Goal: Information Seeking & Learning: Find specific fact

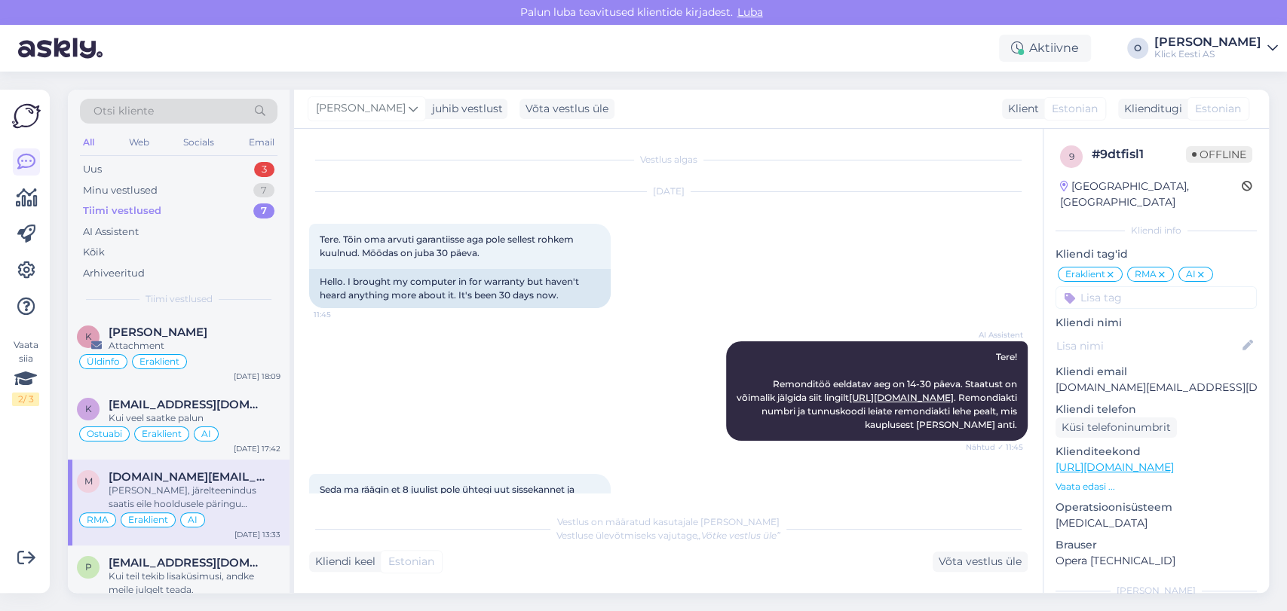
scroll to position [1482, 0]
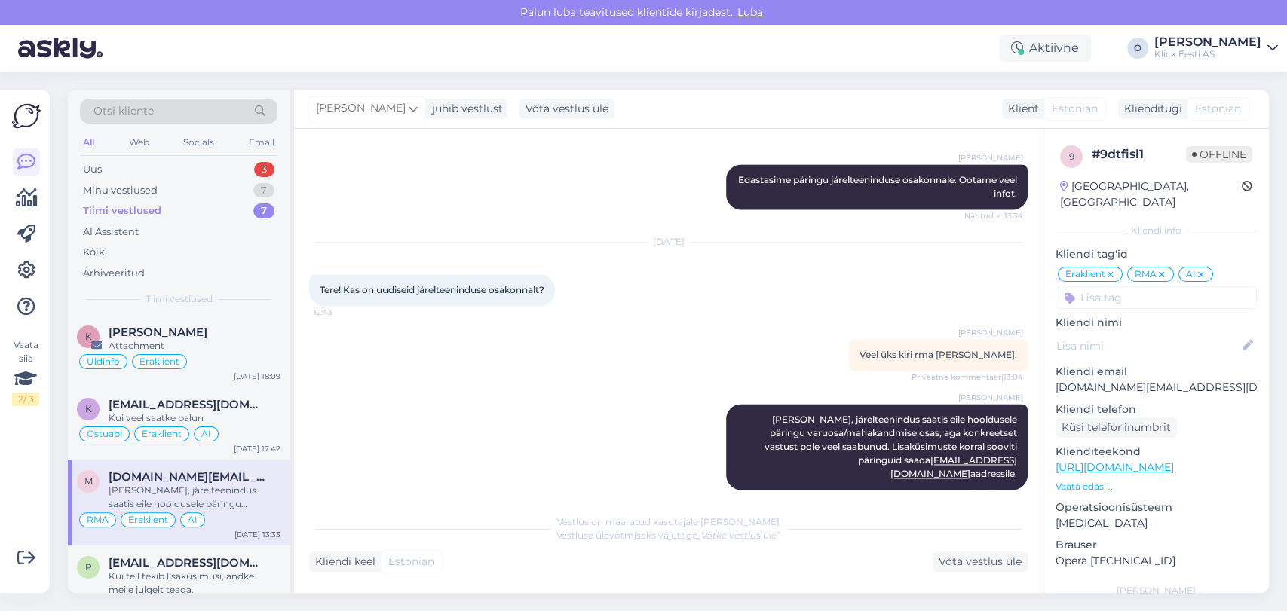
click at [186, 114] on div "Otsi kliente" at bounding box center [179, 111] width 198 height 25
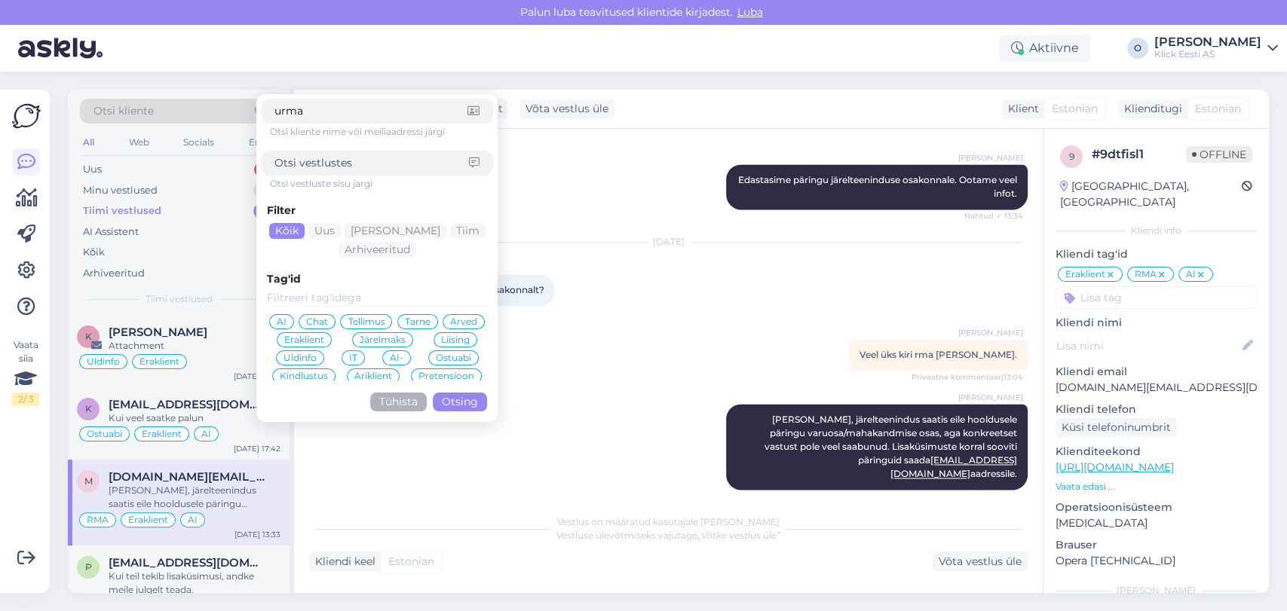
type input "urmas"
click button "Otsing" at bounding box center [460, 402] width 54 height 19
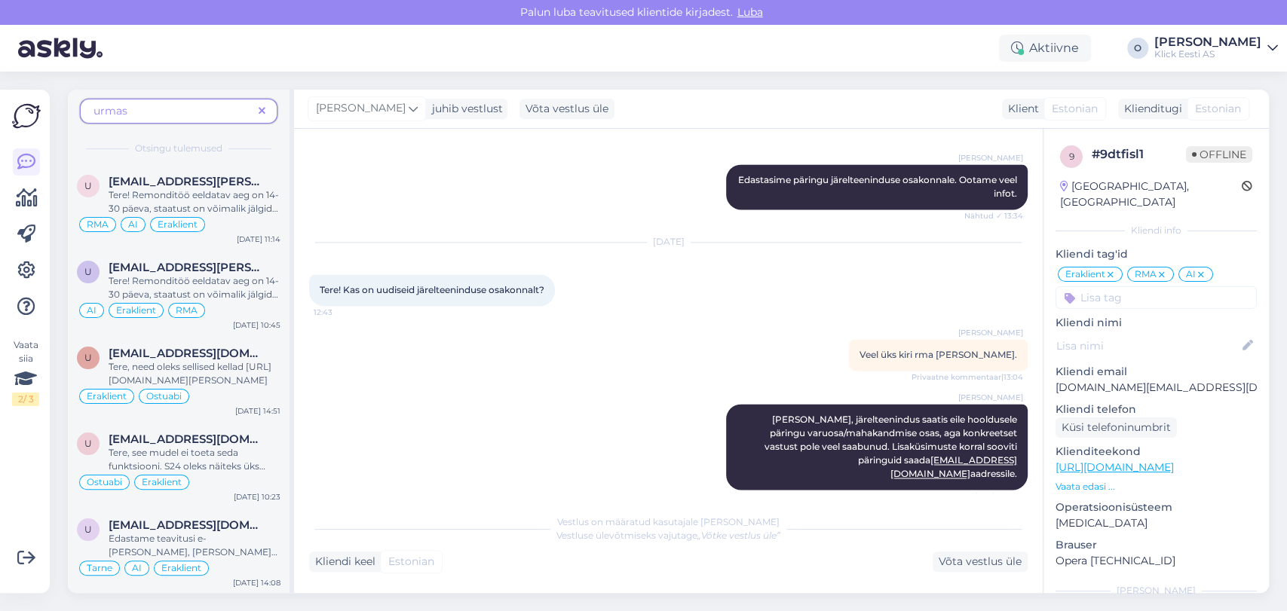
click at [139, 110] on span "urmas" at bounding box center [172, 111] width 159 height 16
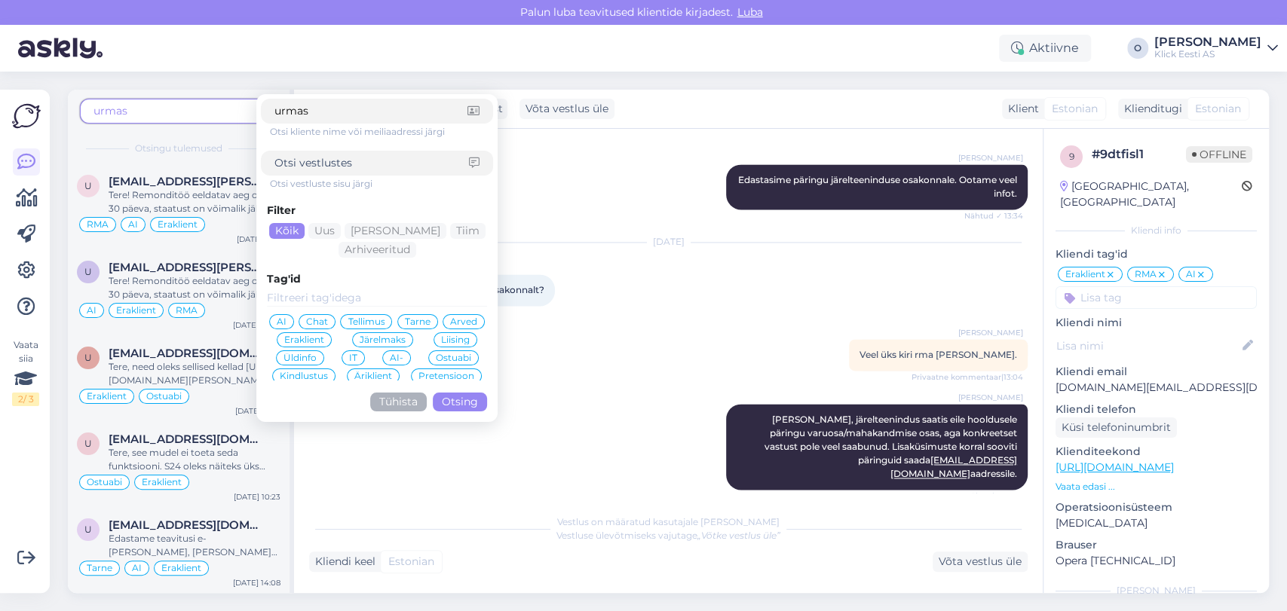
click at [139, 110] on span "urmas" at bounding box center [172, 111] width 159 height 16
click at [302, 106] on input "urmas" at bounding box center [370, 111] width 193 height 16
paste input "Tammeaid"
type input "Tammeaid"
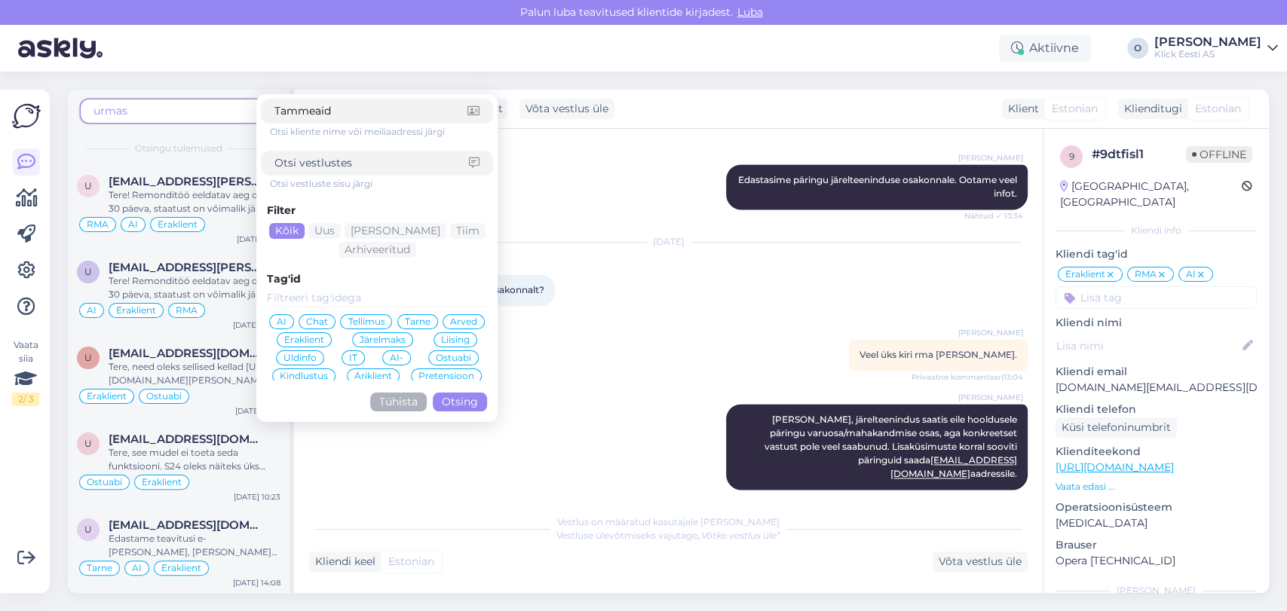
click button "Otsing" at bounding box center [460, 402] width 54 height 19
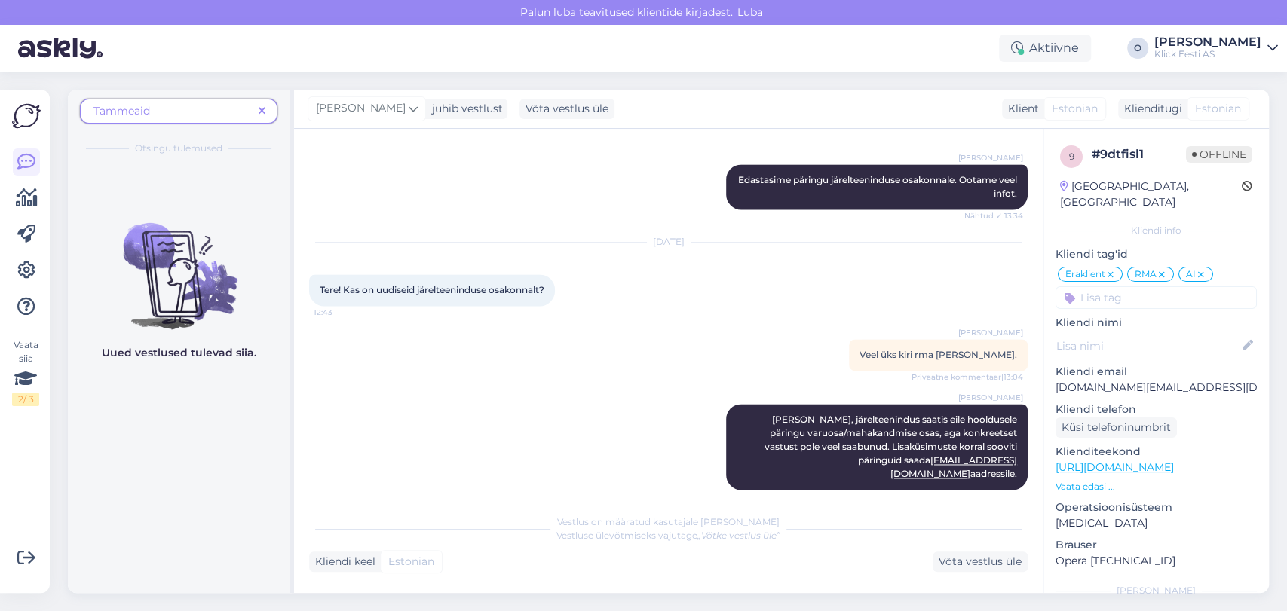
click at [265, 113] on icon at bounding box center [262, 111] width 7 height 11
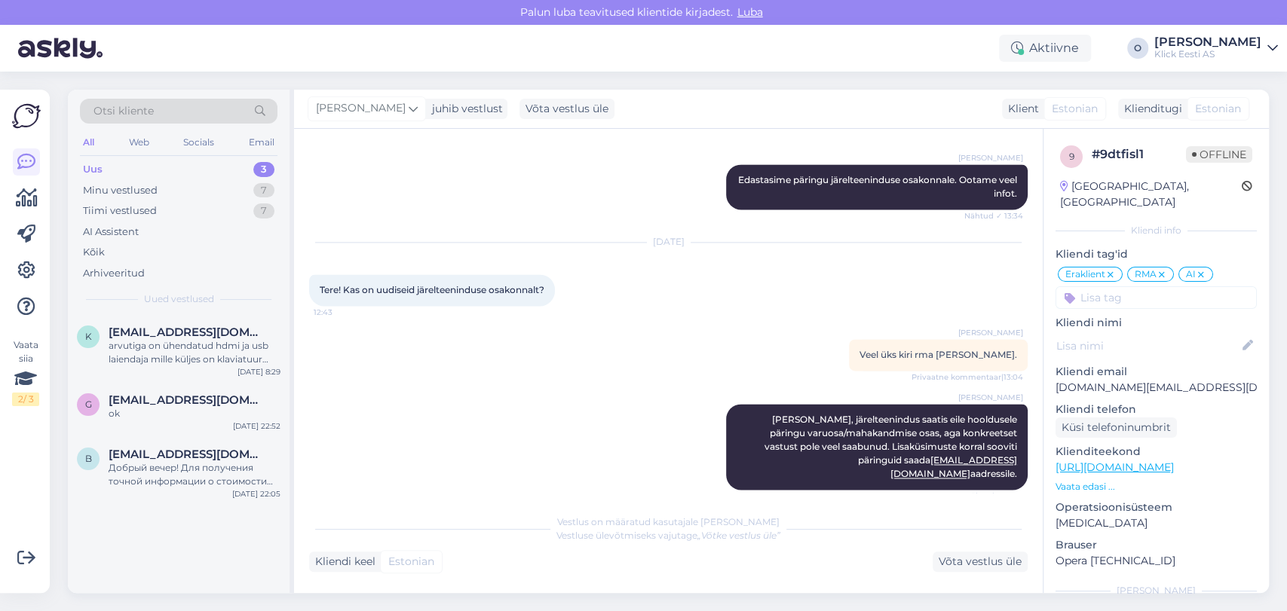
click at [139, 113] on span "Otsi kliente" at bounding box center [123, 111] width 60 height 16
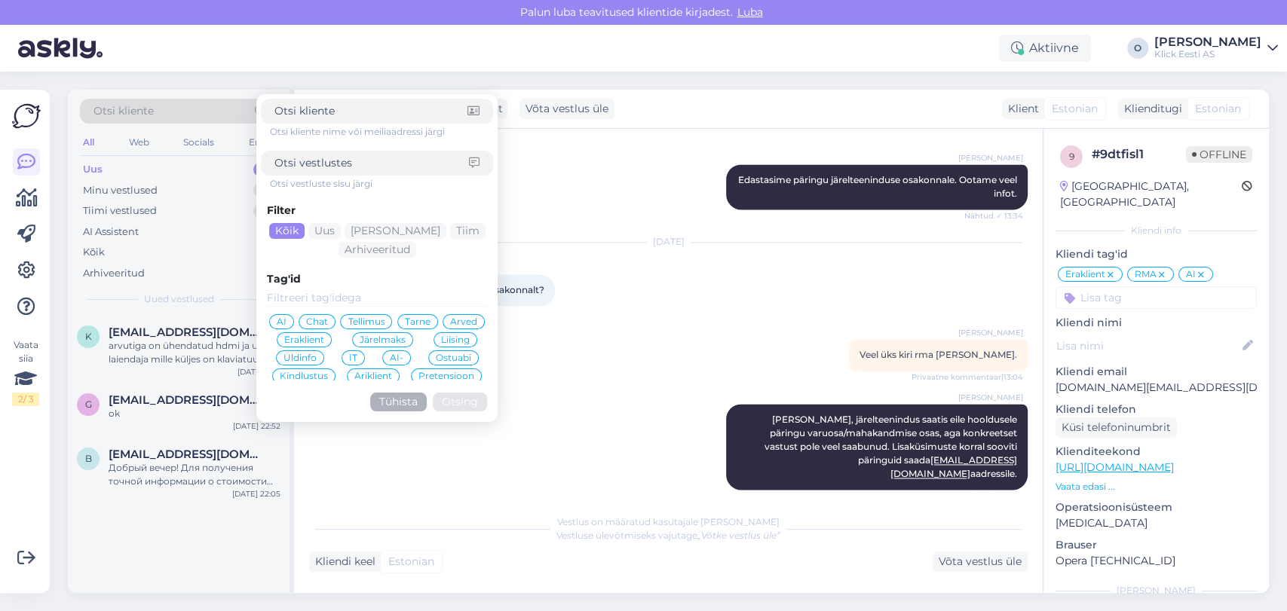
click at [349, 164] on input at bounding box center [371, 163] width 195 height 16
paste input "Tammeaid"
type input "Tammeaid"
click at [445, 396] on button "Otsing" at bounding box center [460, 402] width 54 height 19
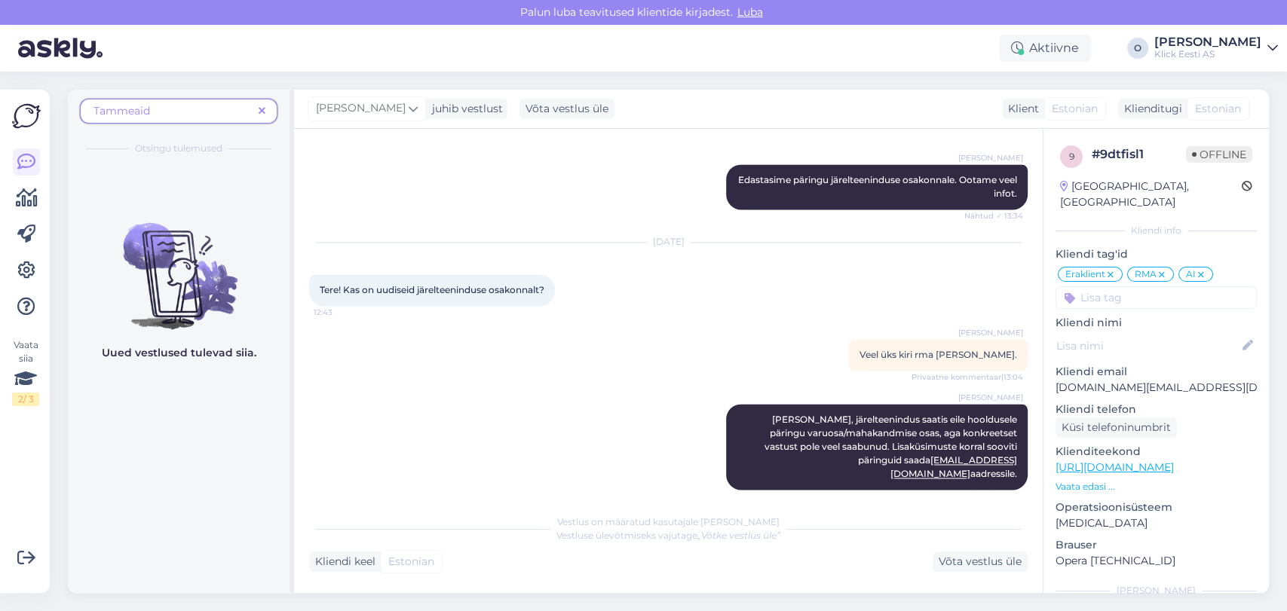
click at [180, 106] on span "Tammeaid" at bounding box center [172, 111] width 159 height 16
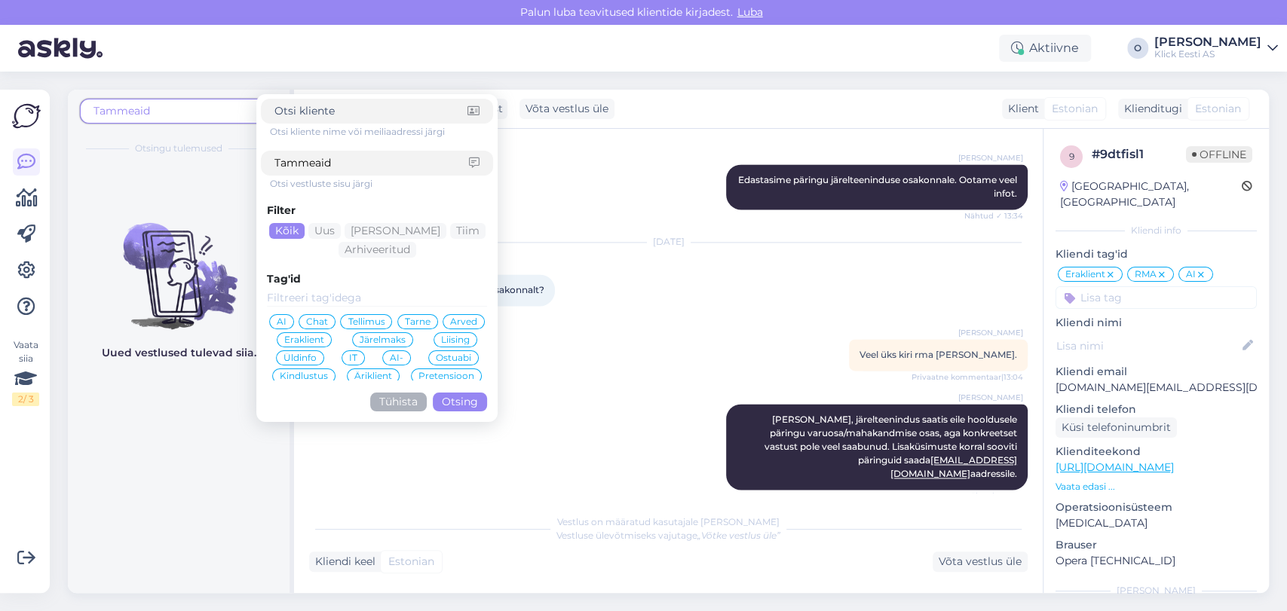
click at [314, 161] on input "Tammeaid" at bounding box center [371, 163] width 195 height 16
type input "u.Tammeaid"
click button "Otsing" at bounding box center [460, 402] width 54 height 19
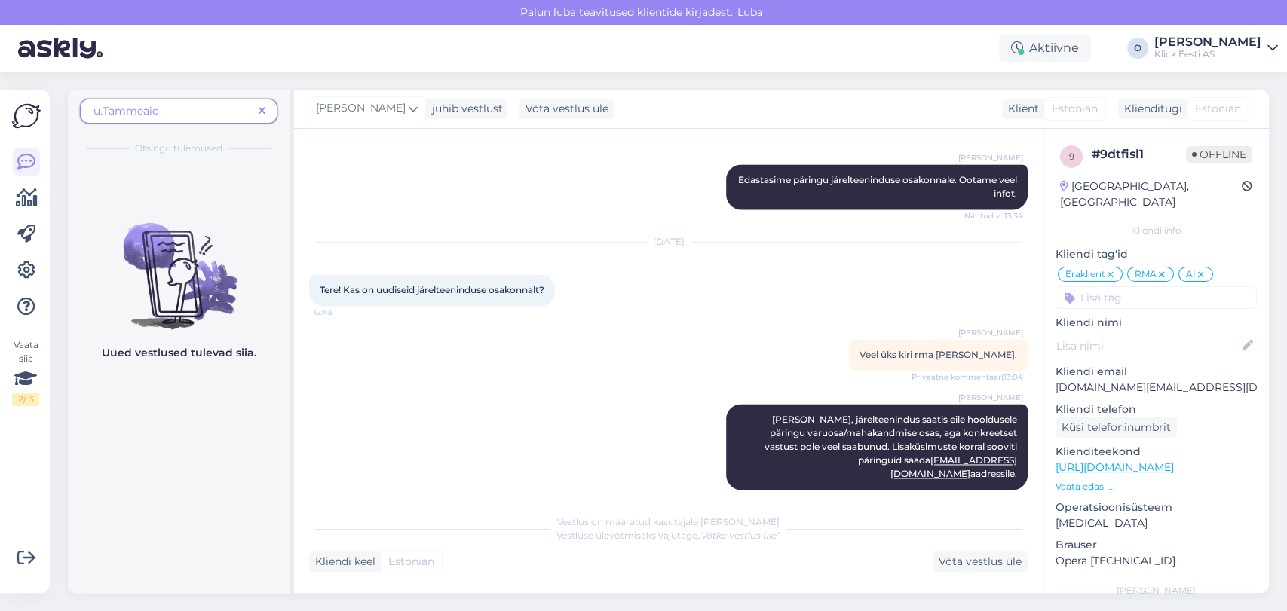
click at [256, 112] on span at bounding box center [262, 111] width 19 height 16
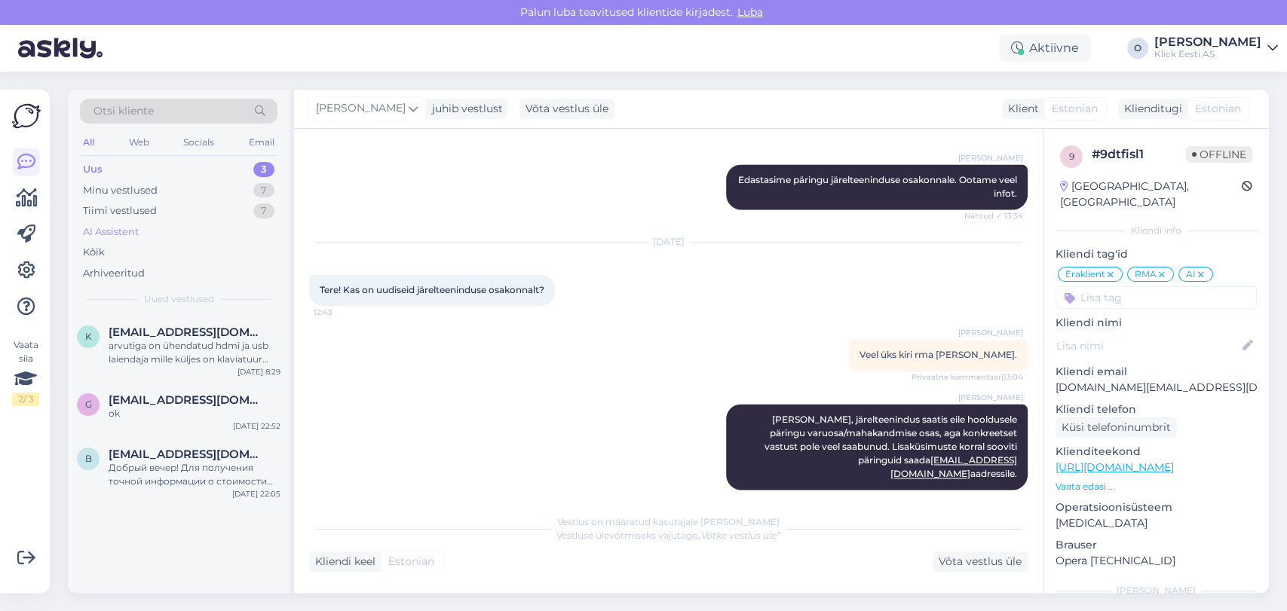
click at [200, 222] on div "AI Assistent" at bounding box center [179, 232] width 198 height 21
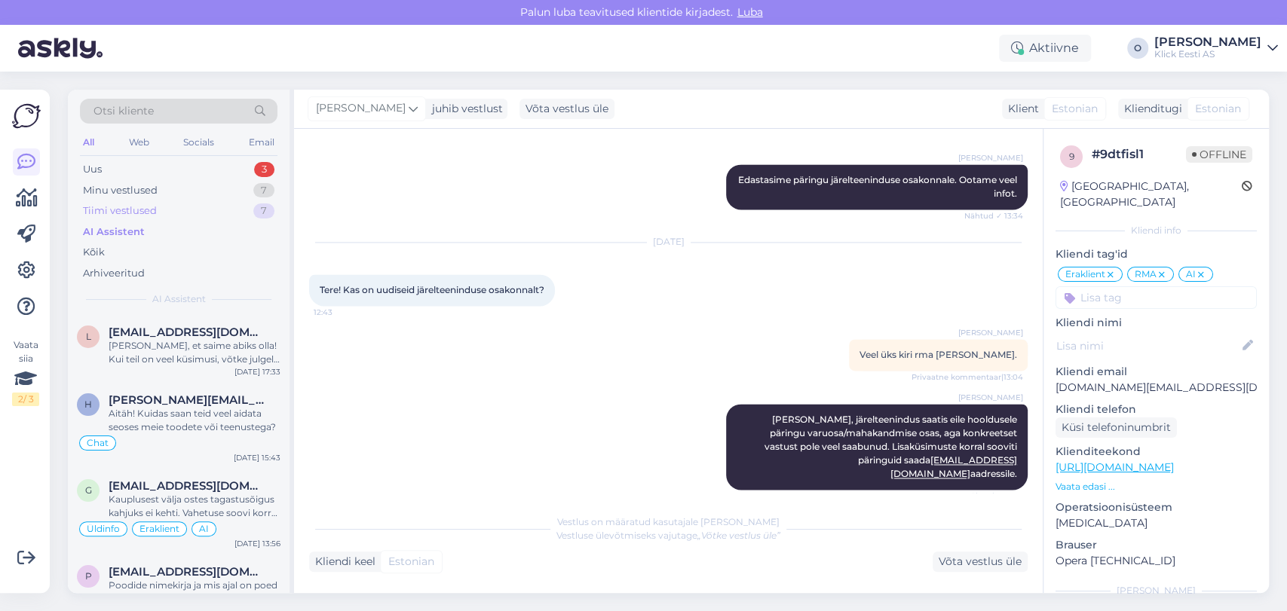
click at [195, 213] on div "Tiimi vestlused 7" at bounding box center [179, 211] width 198 height 21
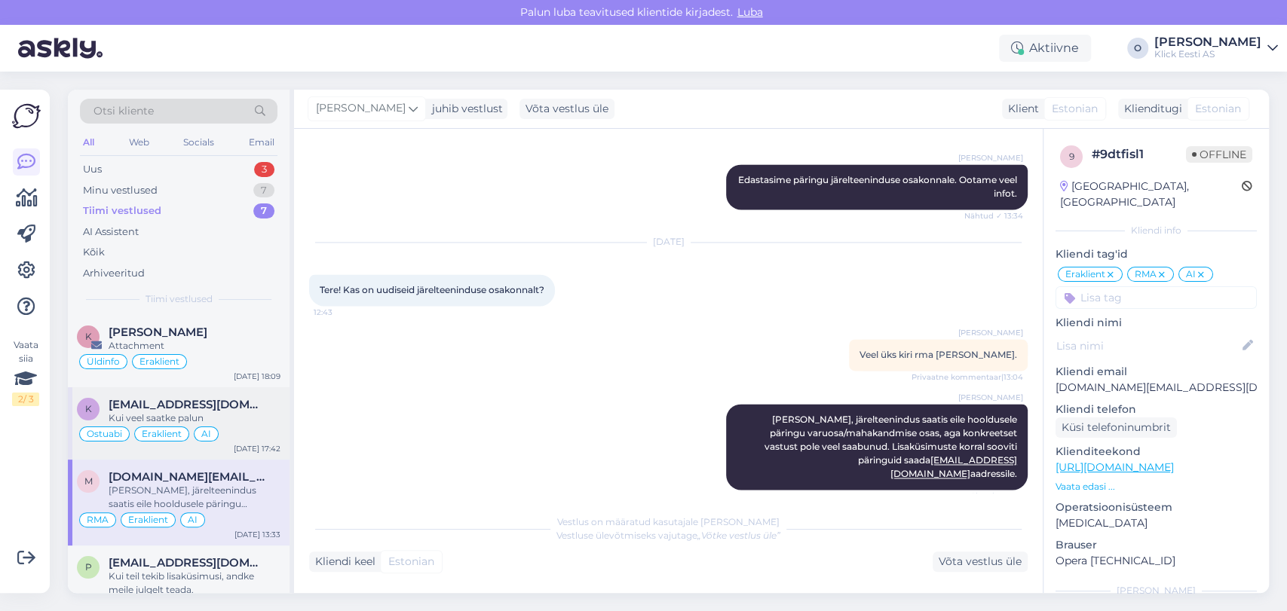
click at [220, 404] on span "[EMAIL_ADDRESS][DOMAIN_NAME]" at bounding box center [187, 405] width 157 height 14
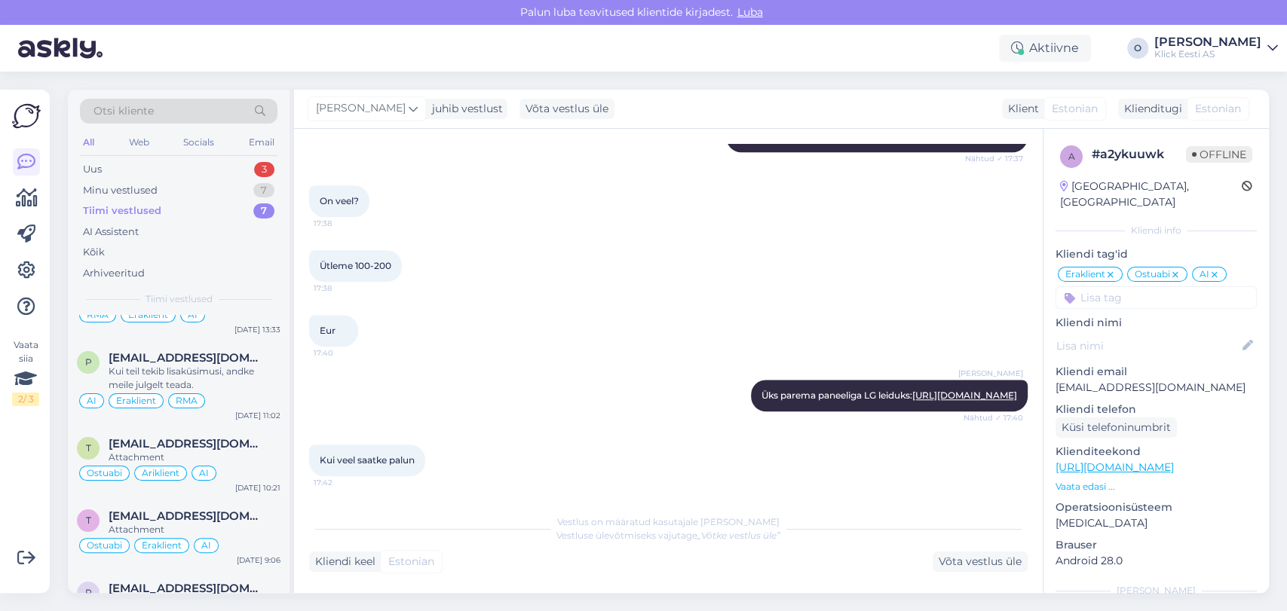
scroll to position [254, 0]
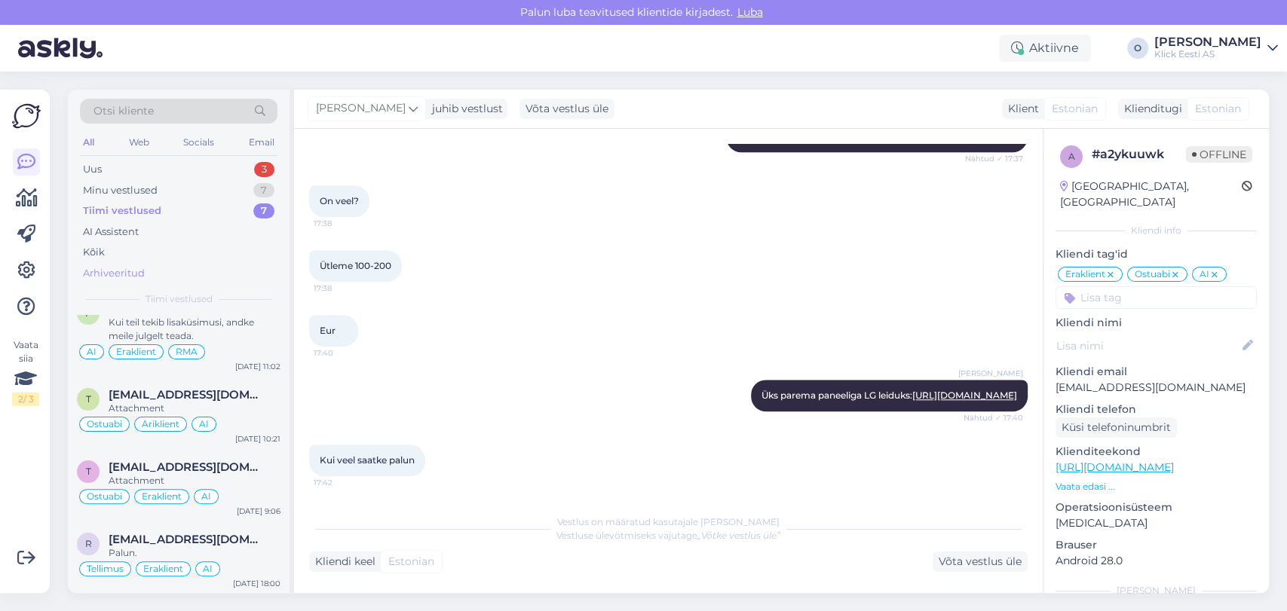
click at [113, 267] on div "Arhiveeritud" at bounding box center [114, 273] width 62 height 15
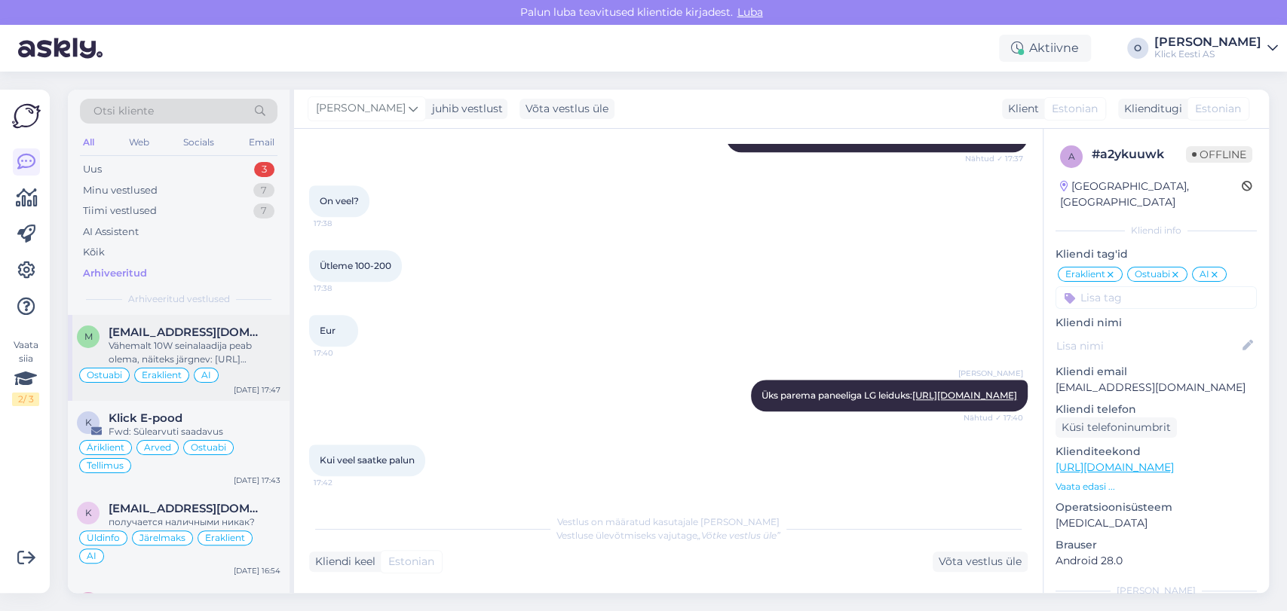
click at [154, 344] on div "Vähemalt 10W seinalaadija peab olema, näiteks järgnev: [URL][DOMAIN_NAME]" at bounding box center [195, 352] width 172 height 27
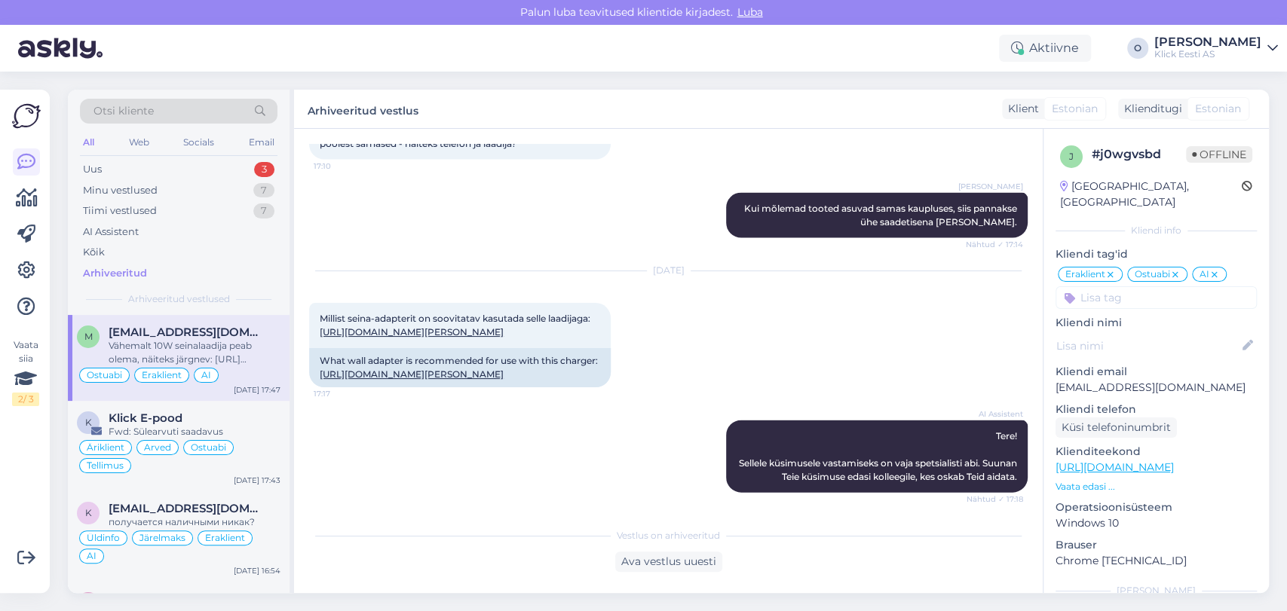
scroll to position [33, 0]
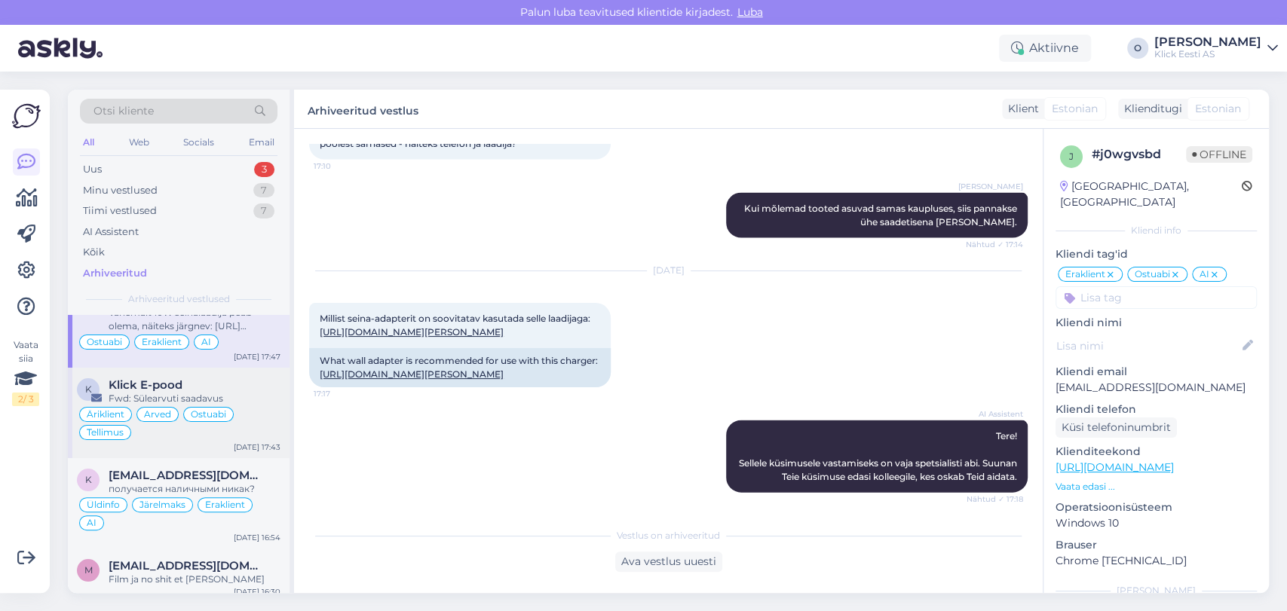
click at [151, 400] on div "Fwd: Sülearvuti saadavus" at bounding box center [195, 399] width 172 height 14
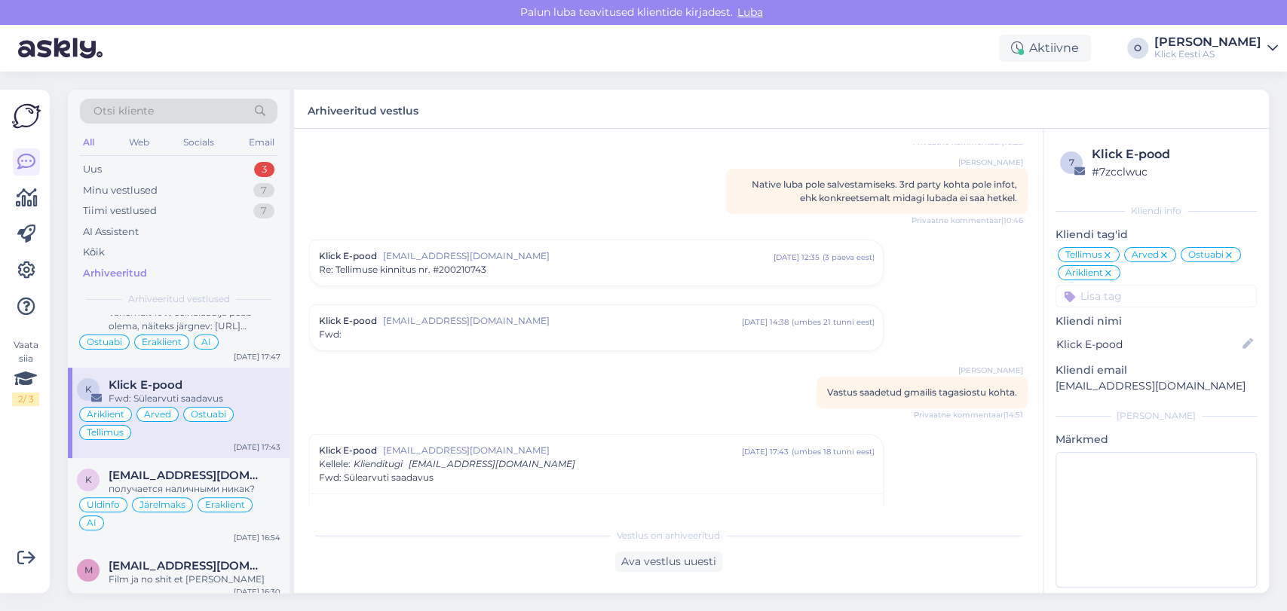
scroll to position [4292, 0]
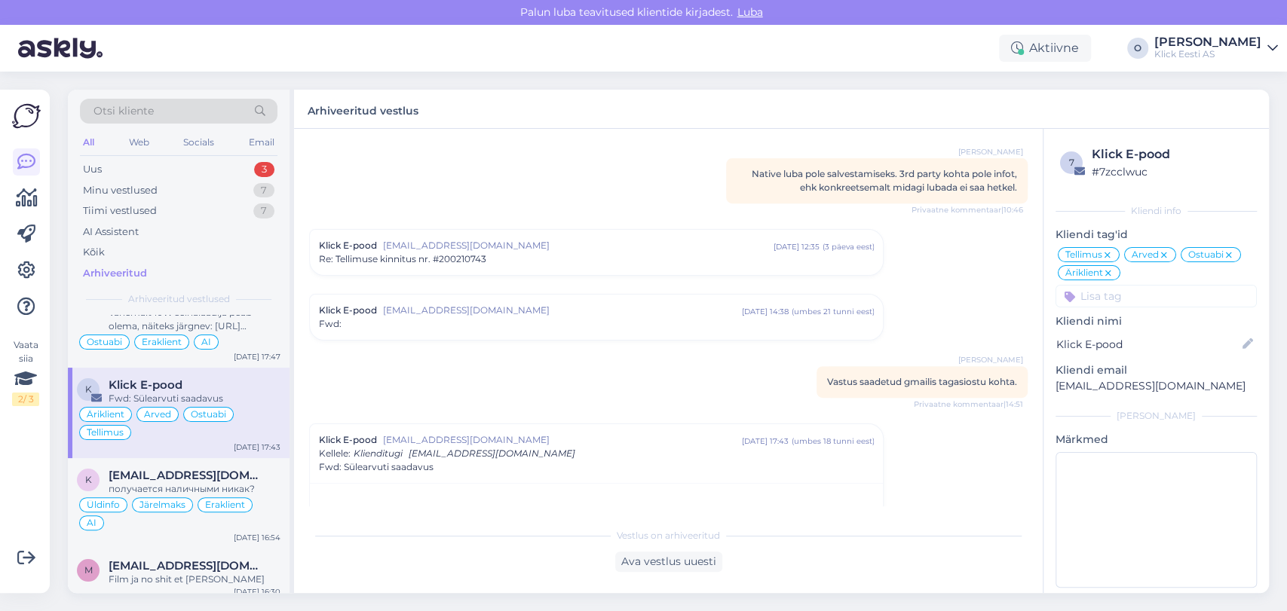
click at [680, 317] on div "Fwd:" at bounding box center [596, 324] width 555 height 14
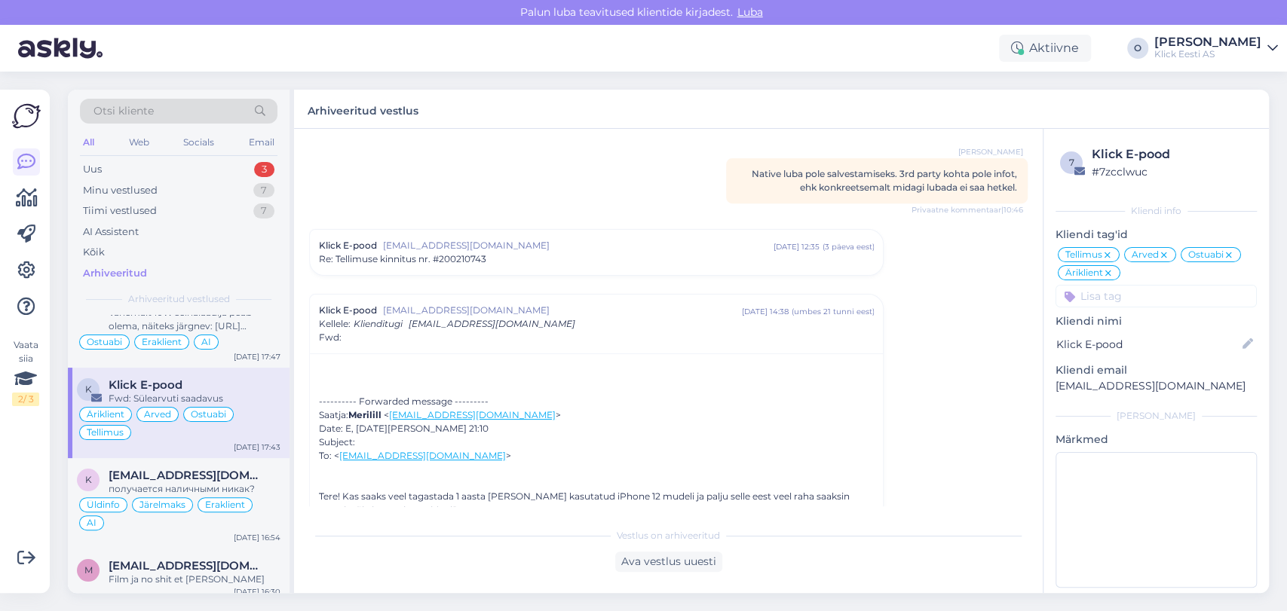
click at [914, 363] on div "Vestlus algas Klick E-pood [EMAIL_ADDRESS][DOMAIN_NAME] [DATE] 10:31 ( 7 kuu ee…" at bounding box center [675, 325] width 732 height 363
click at [918, 366] on div "Vestlus algas Klick E-pood [EMAIL_ADDRESS][DOMAIN_NAME] [DATE] 10:31 ( 7 kuu ee…" at bounding box center [675, 325] width 732 height 363
